Goal: Information Seeking & Learning: Understand process/instructions

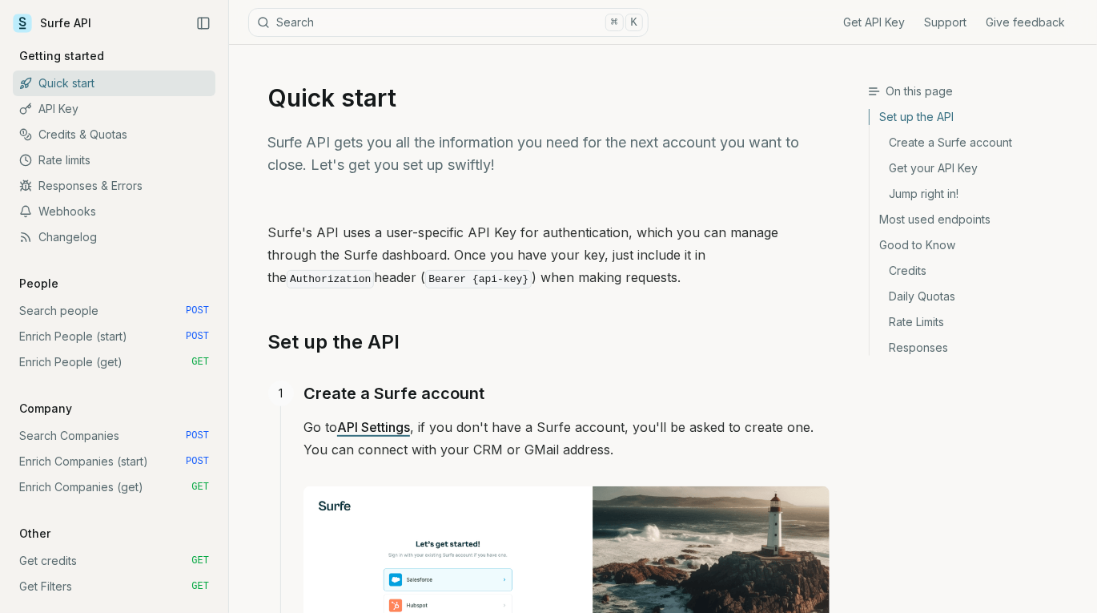
click at [69, 432] on link "Search Companies POST" at bounding box center [114, 436] width 203 height 26
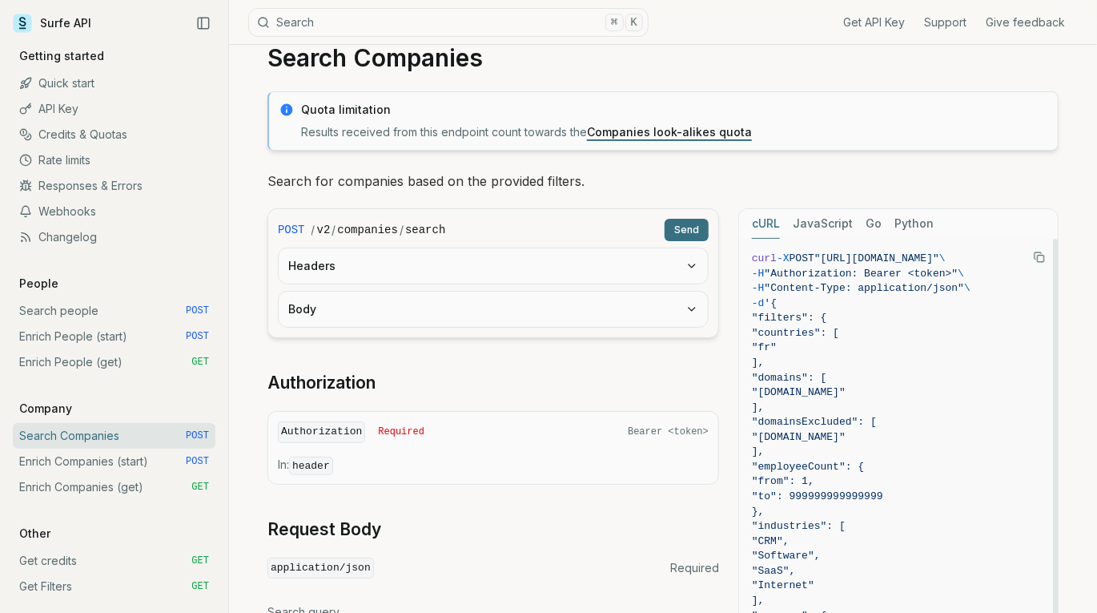
scroll to position [42, 0]
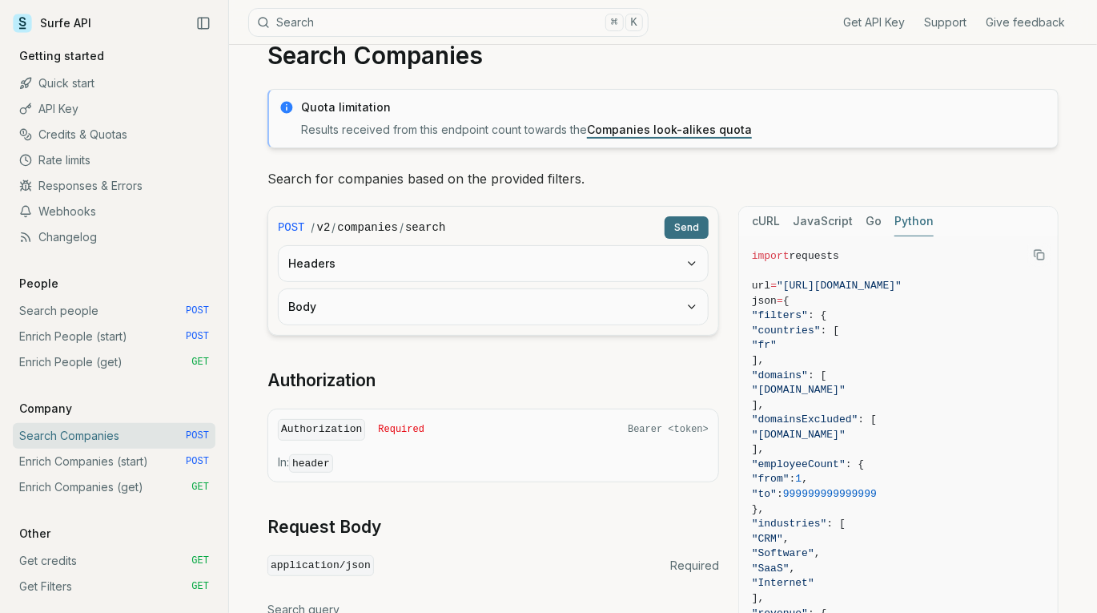
click at [915, 218] on button "Python" at bounding box center [914, 222] width 39 height 30
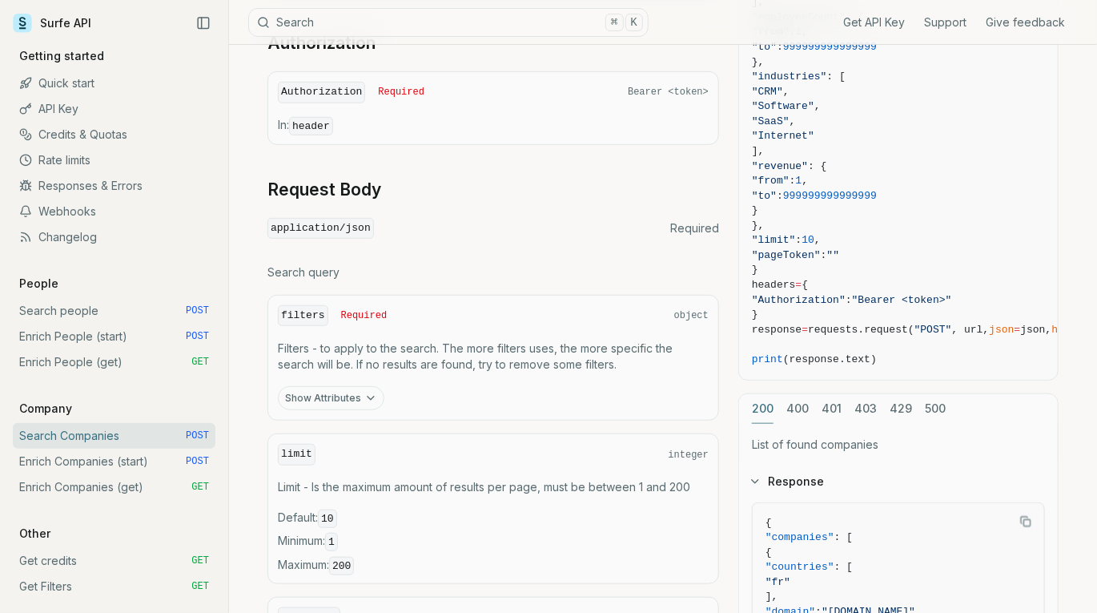
scroll to position [786, 0]
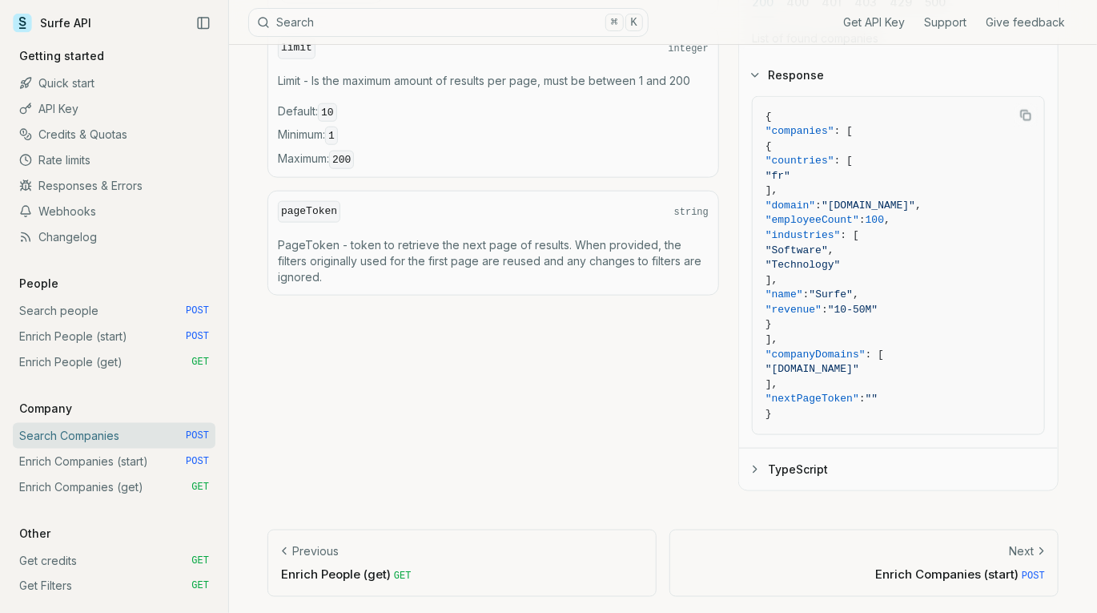
click at [318, 578] on p "Enrich People (get) GET" at bounding box center [462, 574] width 362 height 17
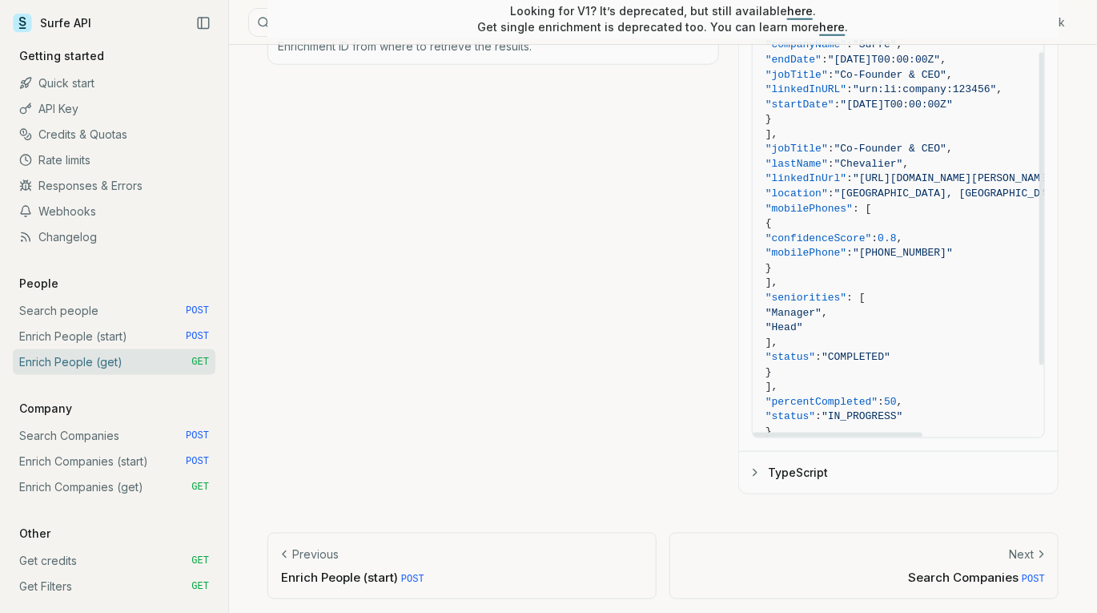
scroll to position [259, 0]
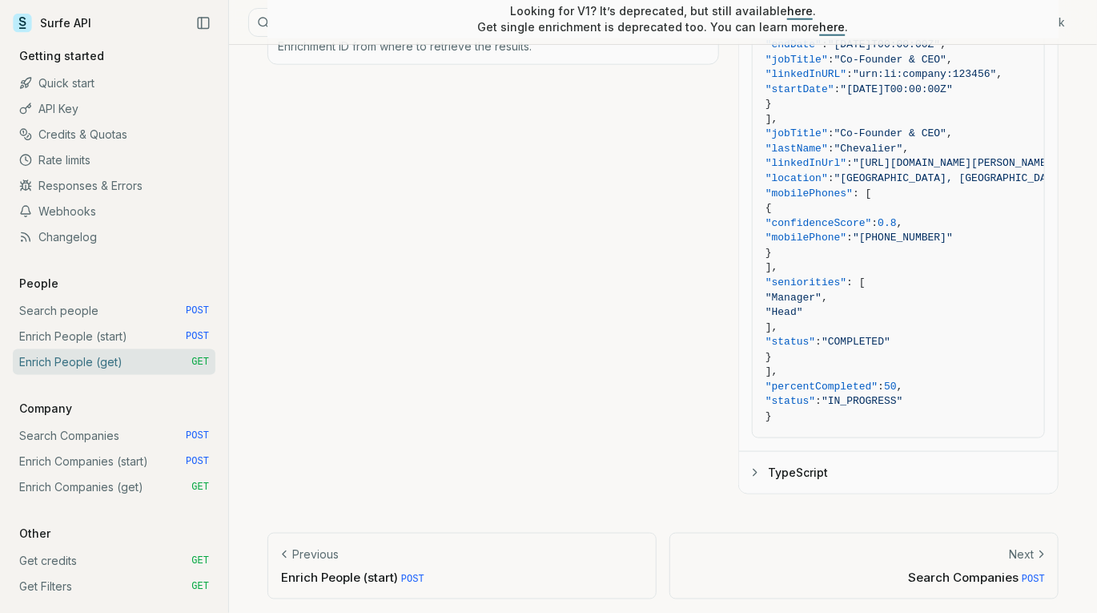
click at [356, 576] on p "Enrich People (start) POST" at bounding box center [462, 577] width 362 height 17
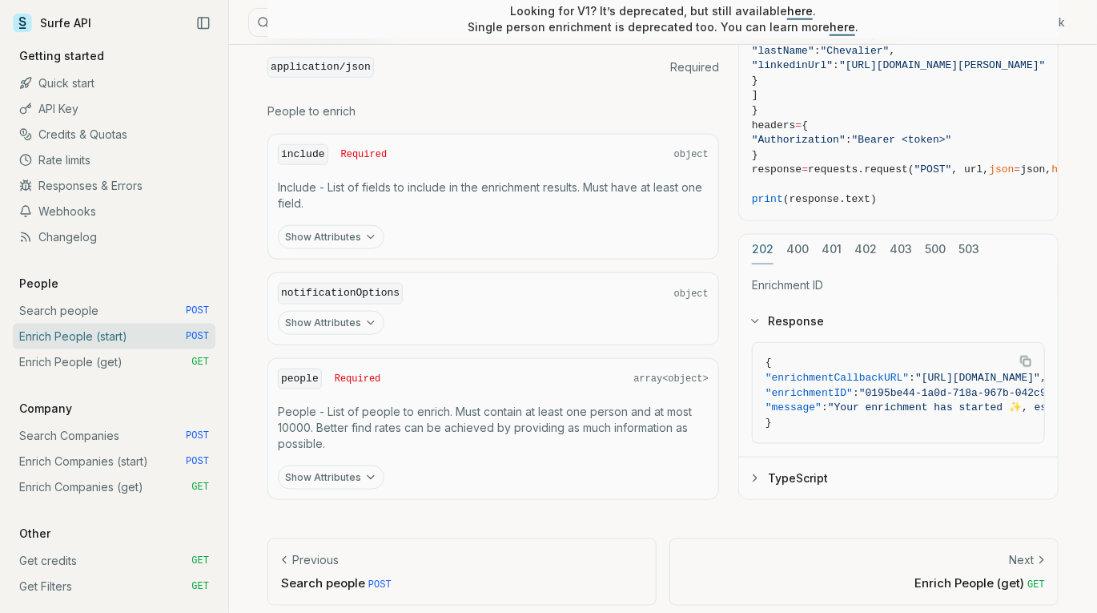
scroll to position [729, 0]
